Goal: Find specific page/section: Find specific page/section

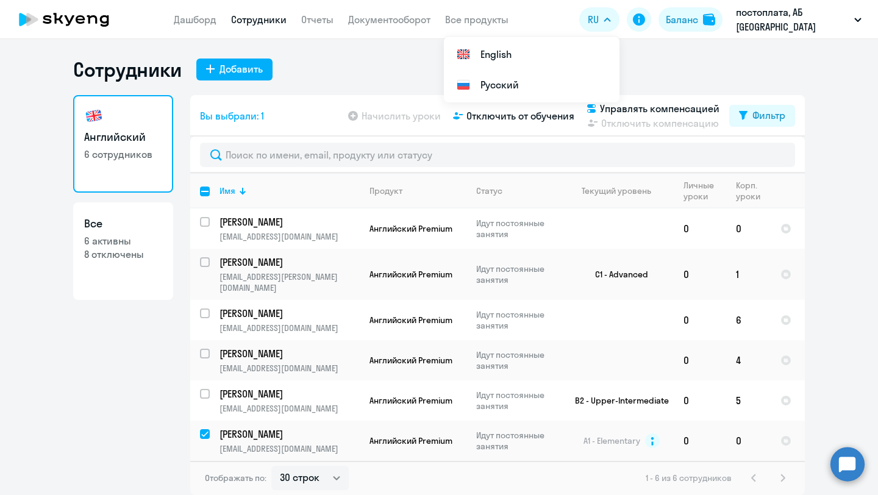
select select "30"
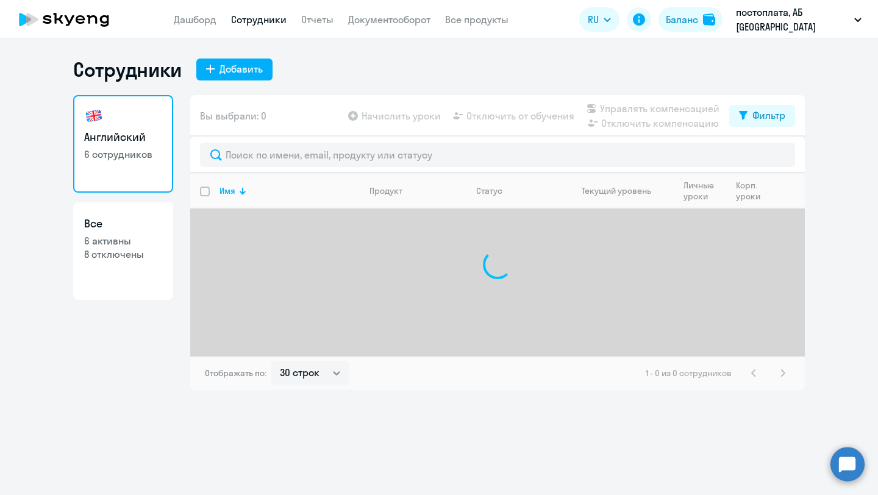
select select "30"
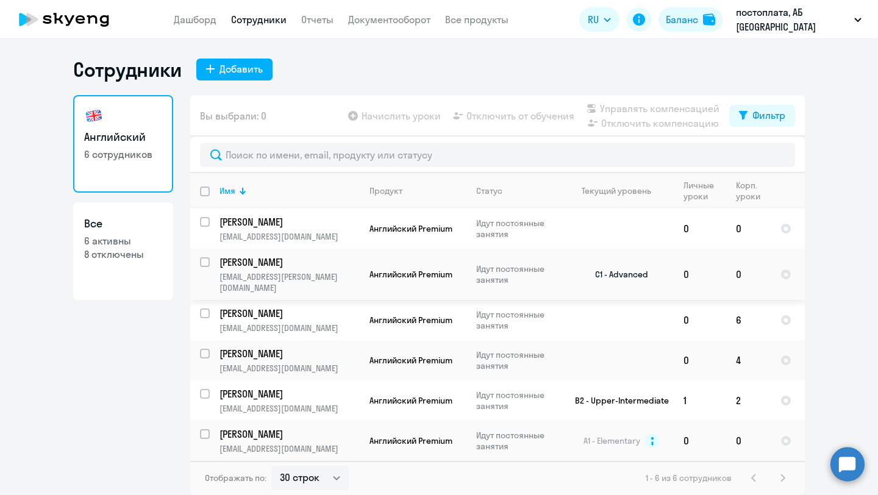
click at [203, 263] on input "select row 743478" at bounding box center [212, 269] width 24 height 24
checkbox input "true"
click at [115, 346] on div "Английский 6 сотрудников Все 6 активны 8 отключены" at bounding box center [123, 295] width 100 height 400
click at [87, 264] on link "Все 6 активны 8 отключены" at bounding box center [123, 251] width 100 height 98
select select "30"
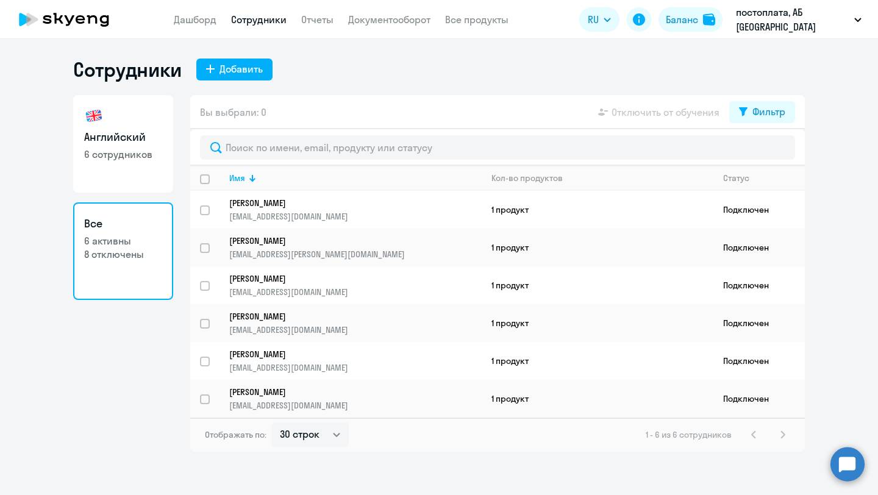
click at [124, 169] on link "Английский 6 сотрудников" at bounding box center [123, 144] width 100 height 98
select select "30"
